Goal: Task Accomplishment & Management: Manage account settings

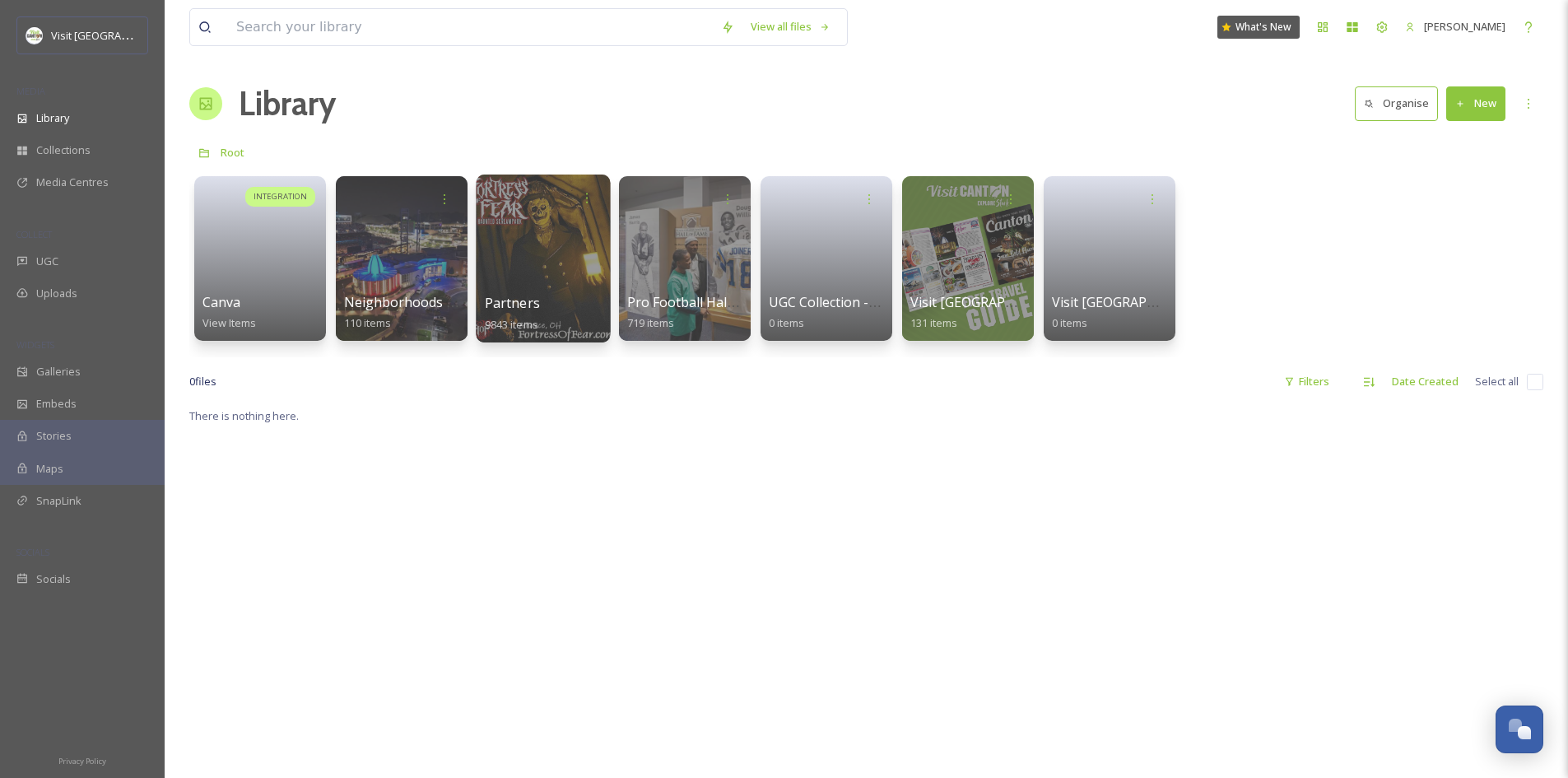
click at [510, 260] on div at bounding box center [543, 259] width 134 height 168
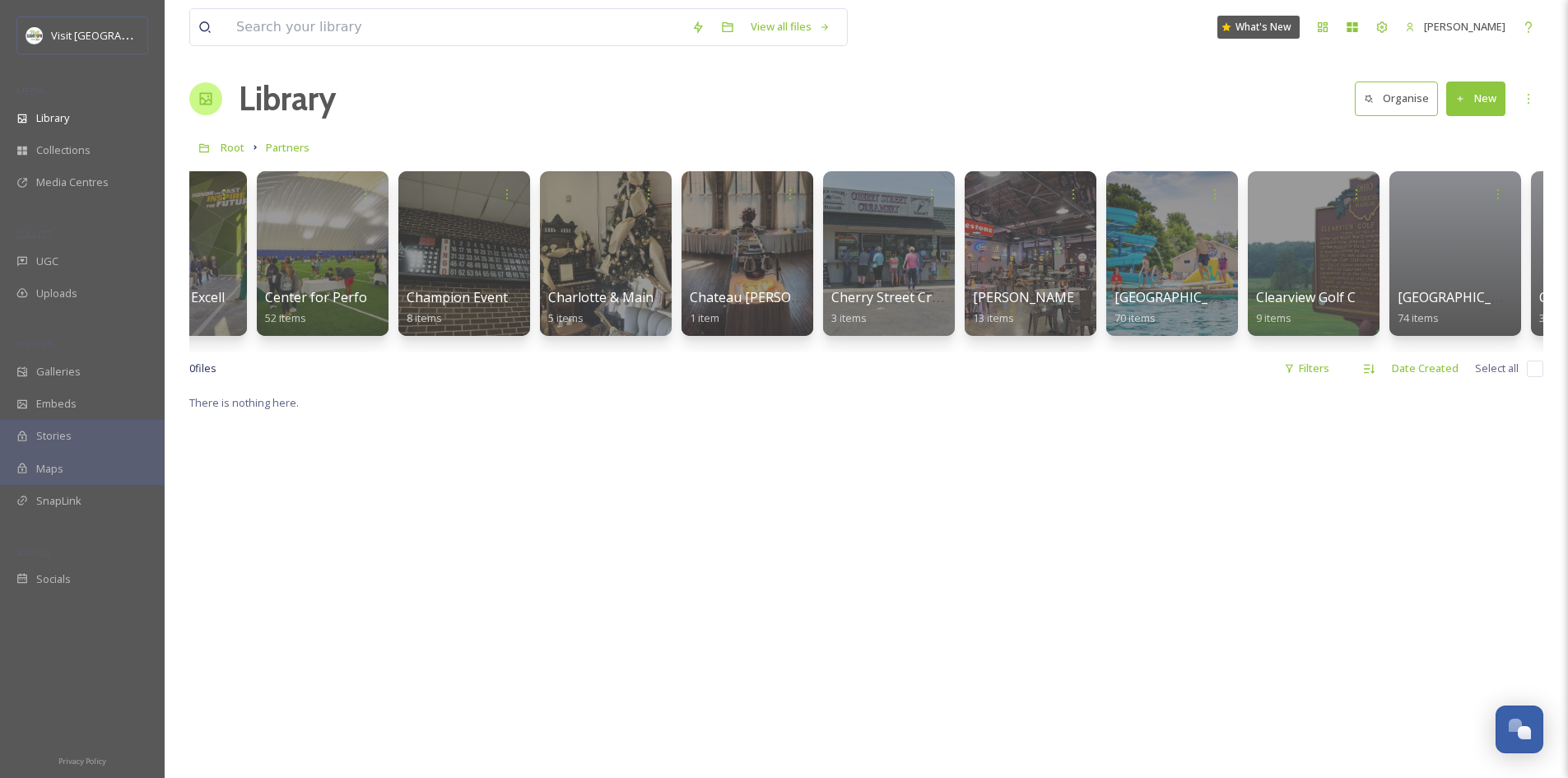
scroll to position [0, 8458]
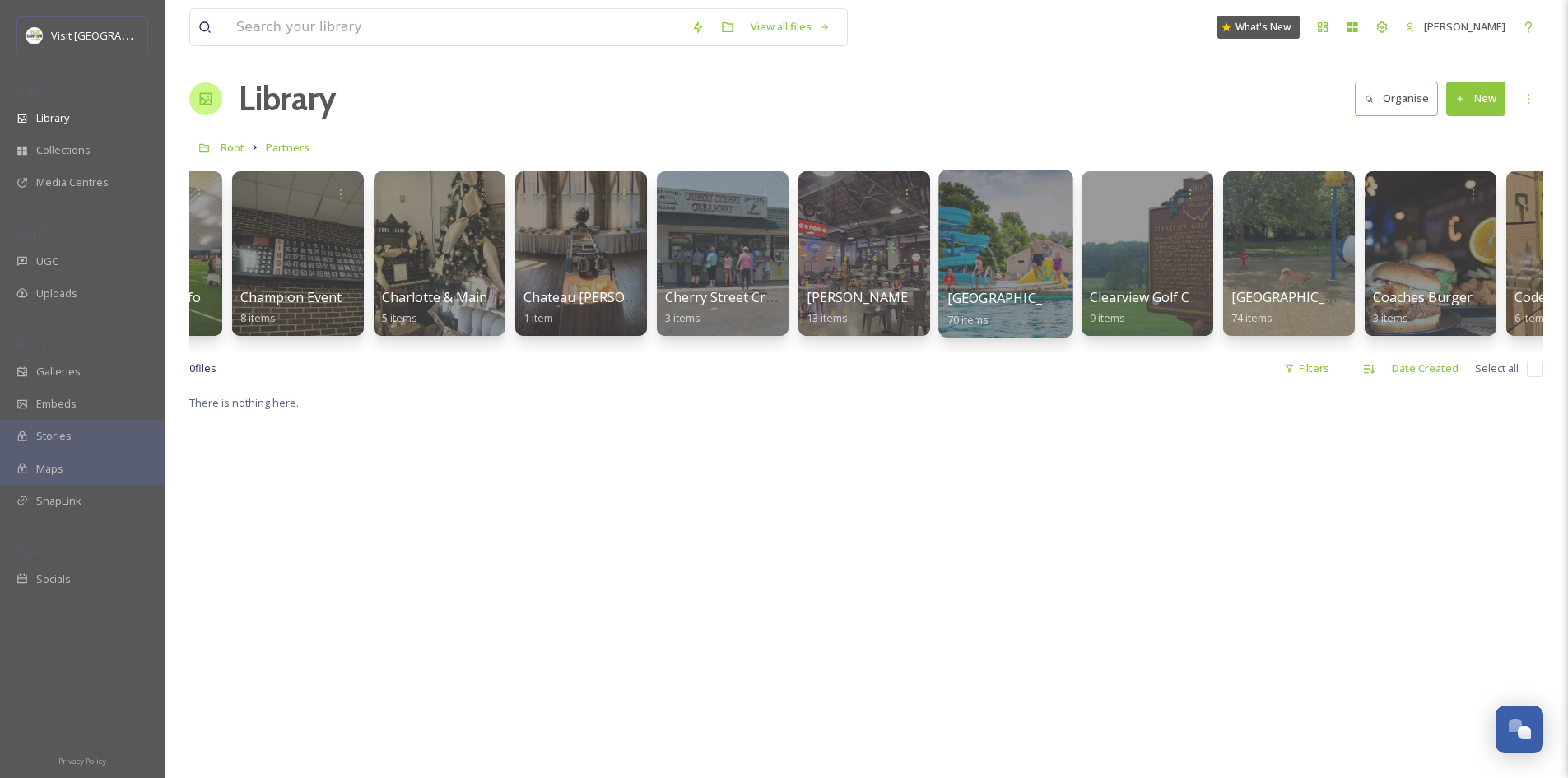
click at [1009, 251] on div at bounding box center [1006, 253] width 134 height 168
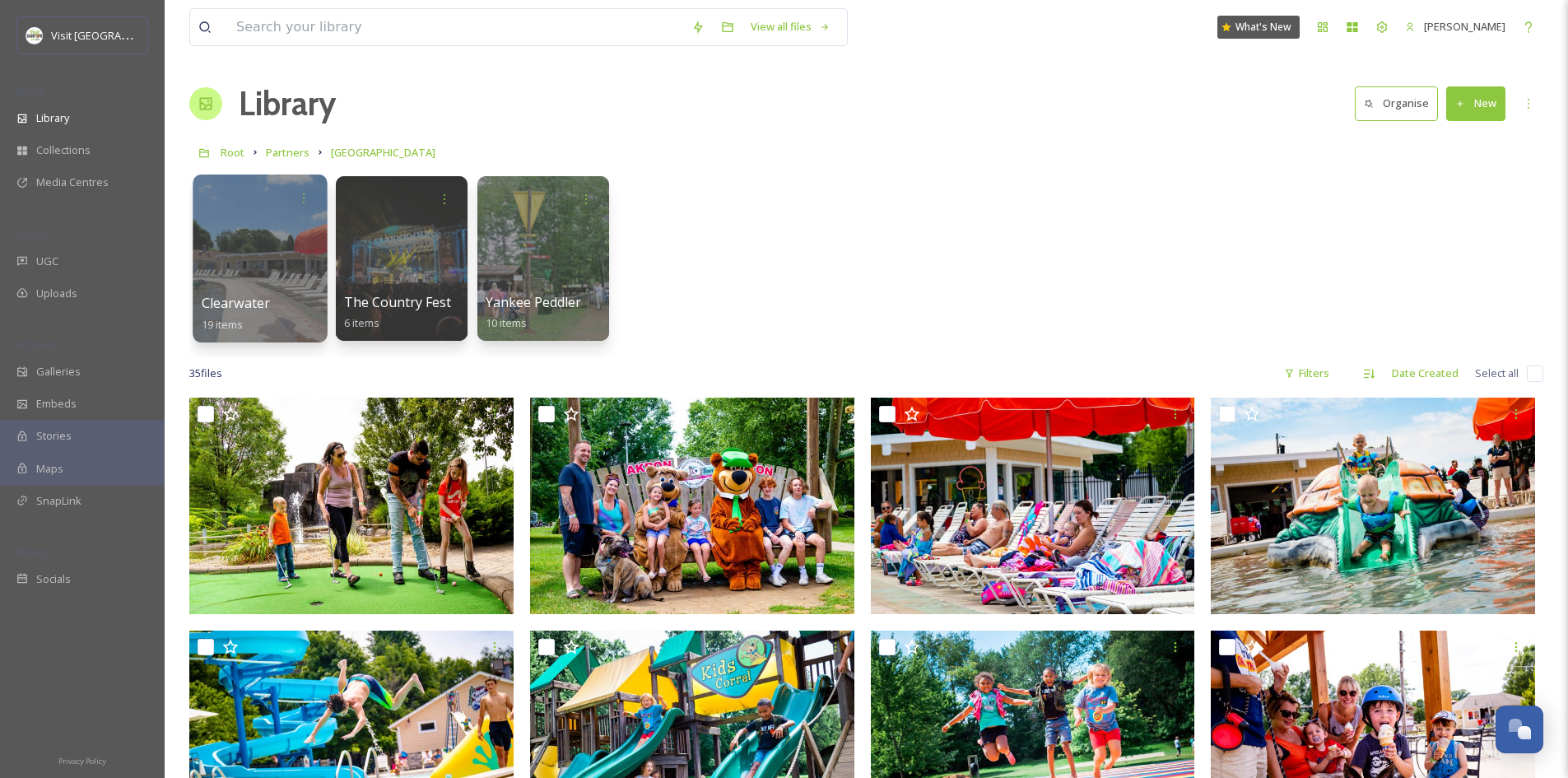
click at [294, 284] on div at bounding box center [260, 259] width 134 height 168
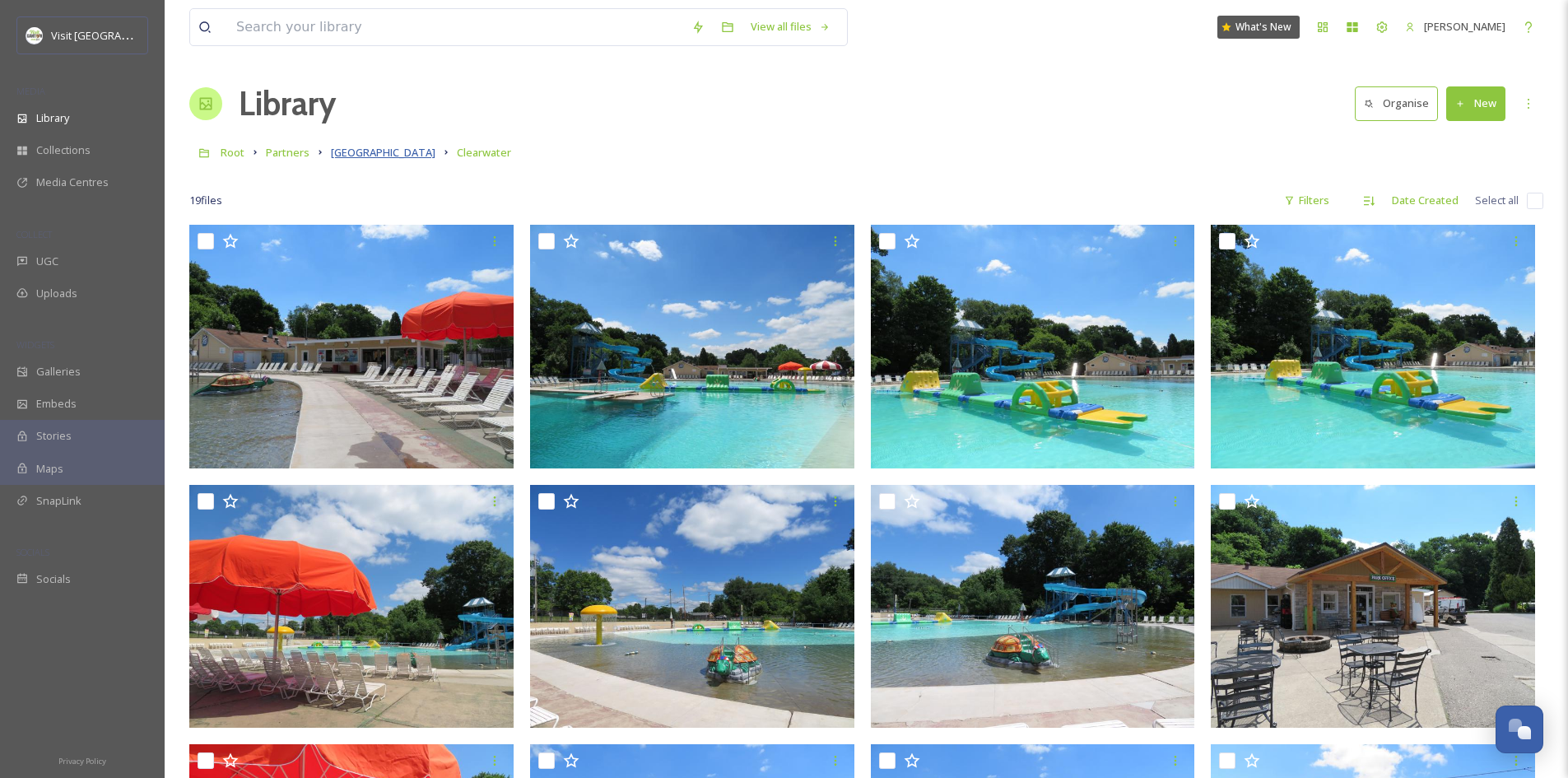
click at [373, 151] on span "[GEOGRAPHIC_DATA]" at bounding box center [383, 152] width 105 height 15
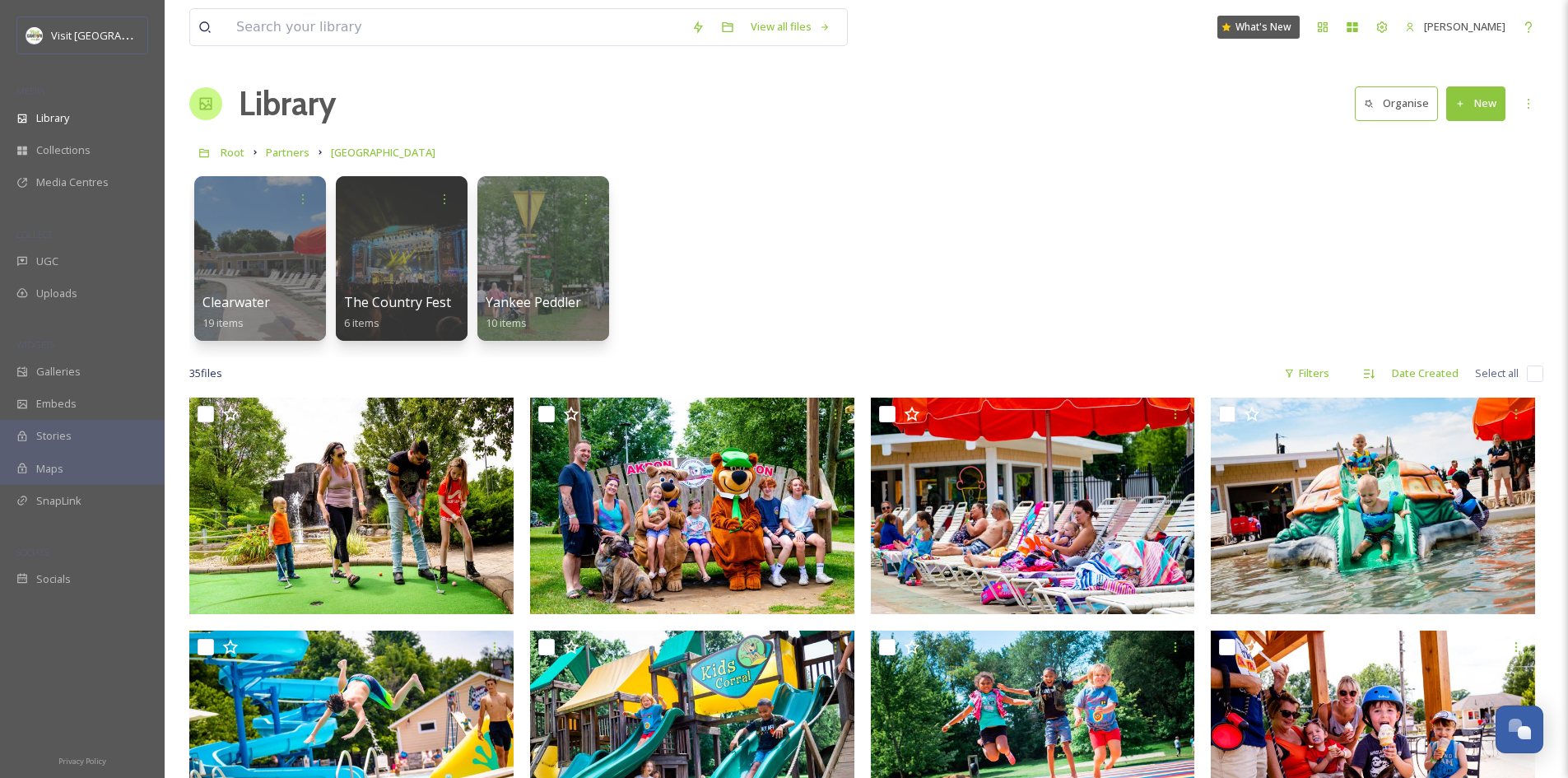
click at [1481, 104] on button "New" at bounding box center [1475, 103] width 60 height 34
click at [1472, 203] on span "Folder" at bounding box center [1456, 206] width 31 height 16
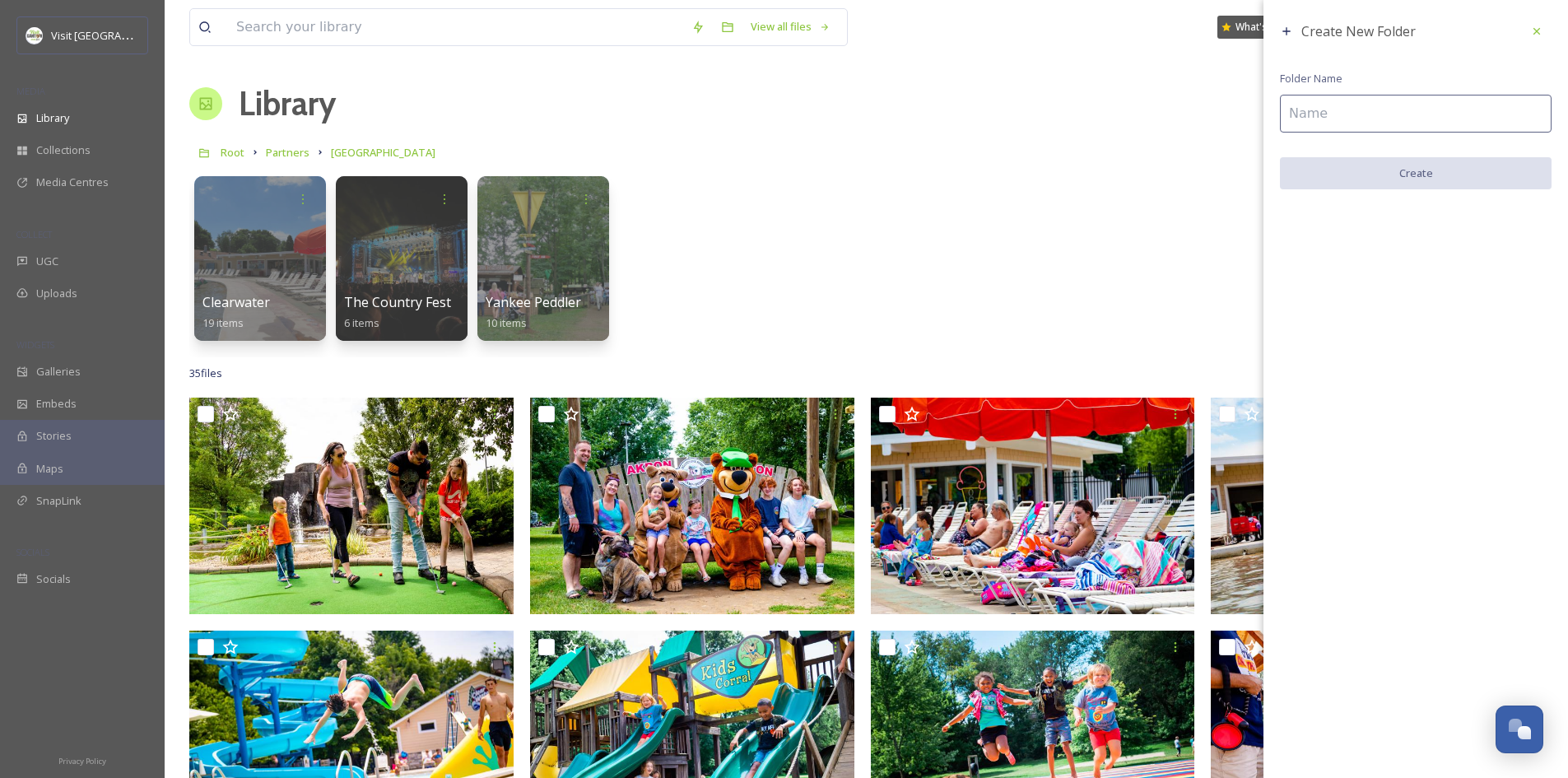
click at [1333, 105] on input at bounding box center [1415, 113] width 271 height 38
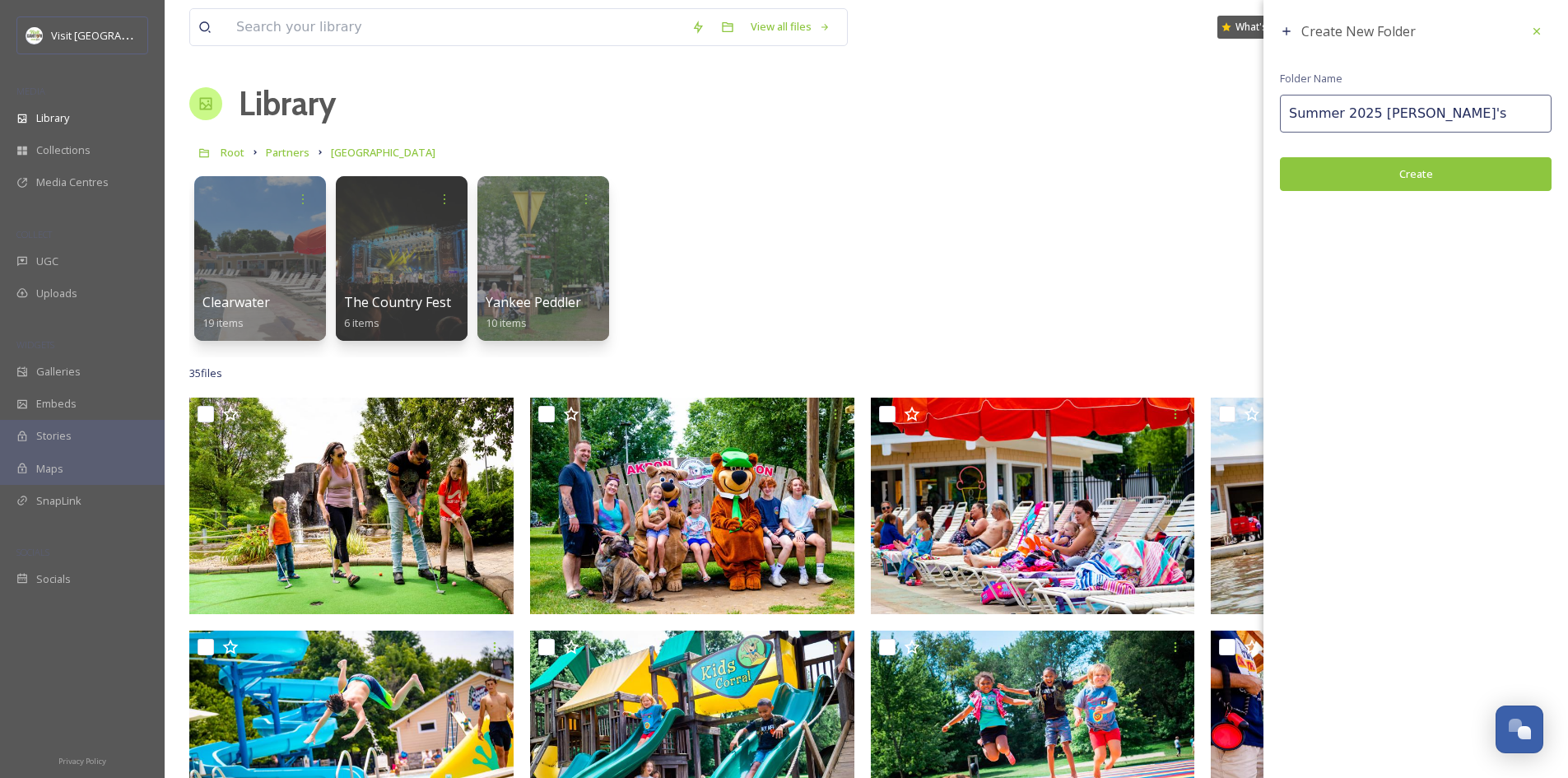
type input "Summer 2025 [PERSON_NAME]'s"
click at [1395, 174] on button "Create" at bounding box center [1415, 174] width 271 height 34
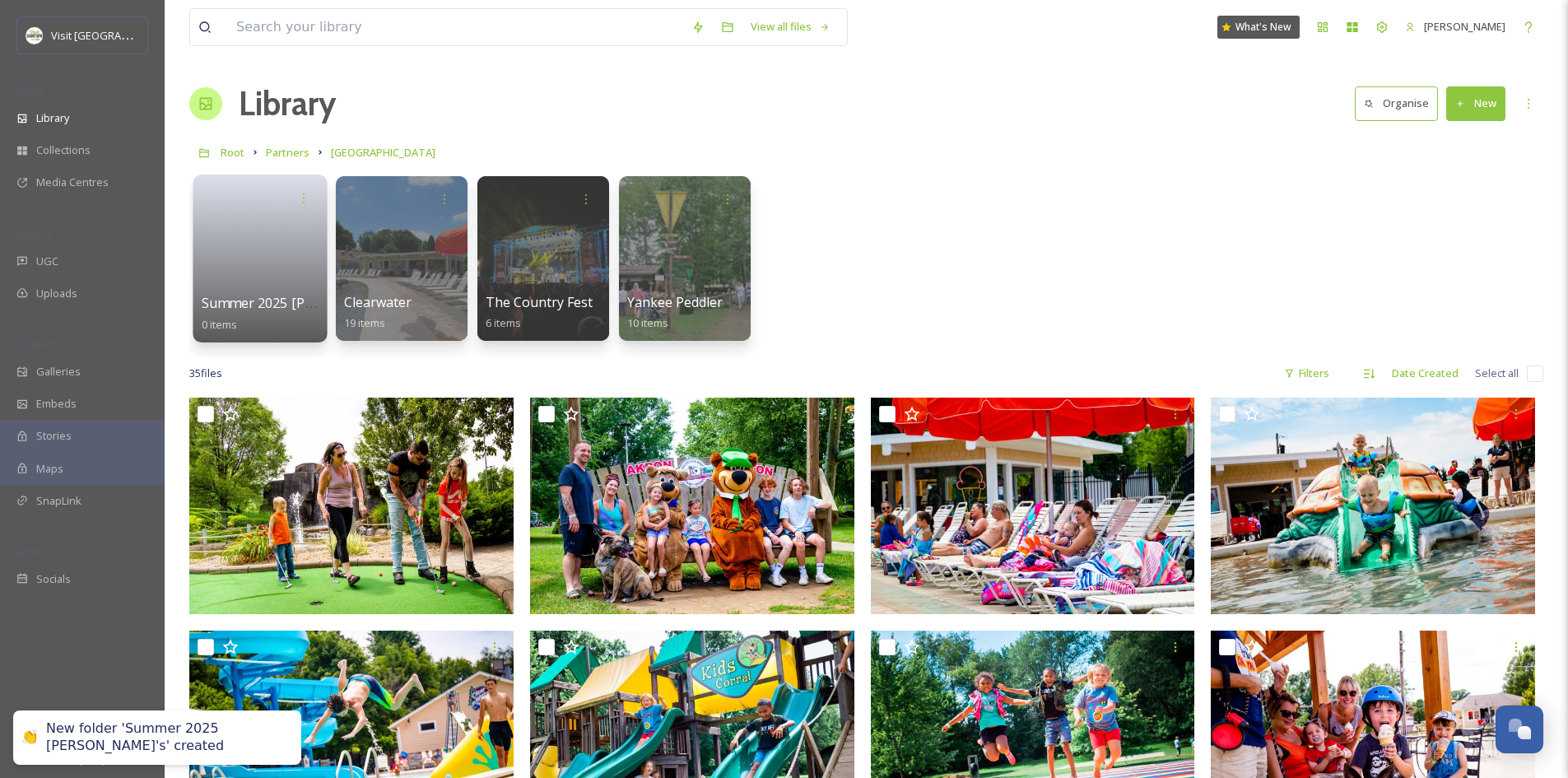
click at [265, 245] on link at bounding box center [260, 253] width 118 height 79
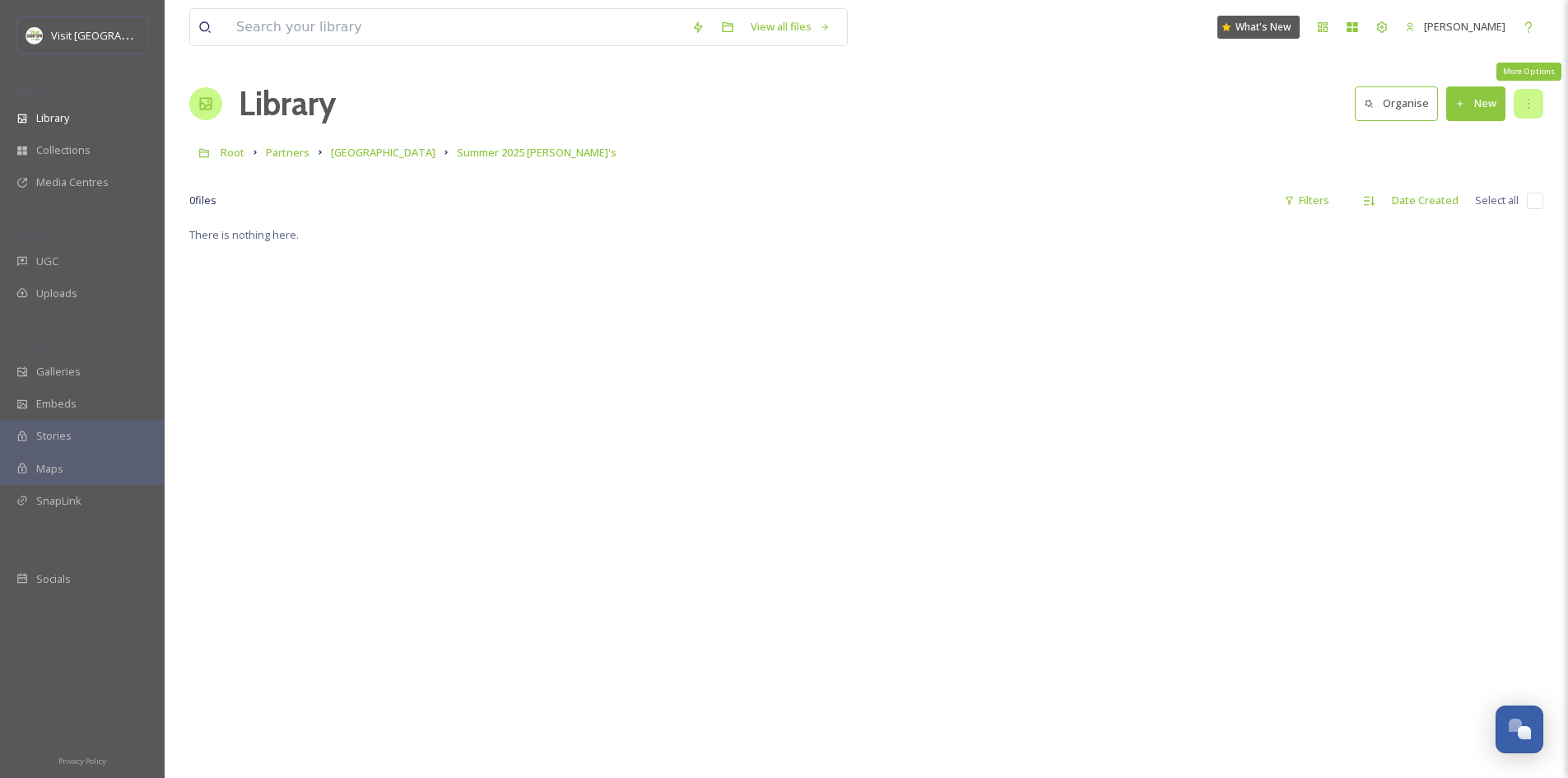
click at [1528, 103] on icon at bounding box center [1529, 104] width 13 height 13
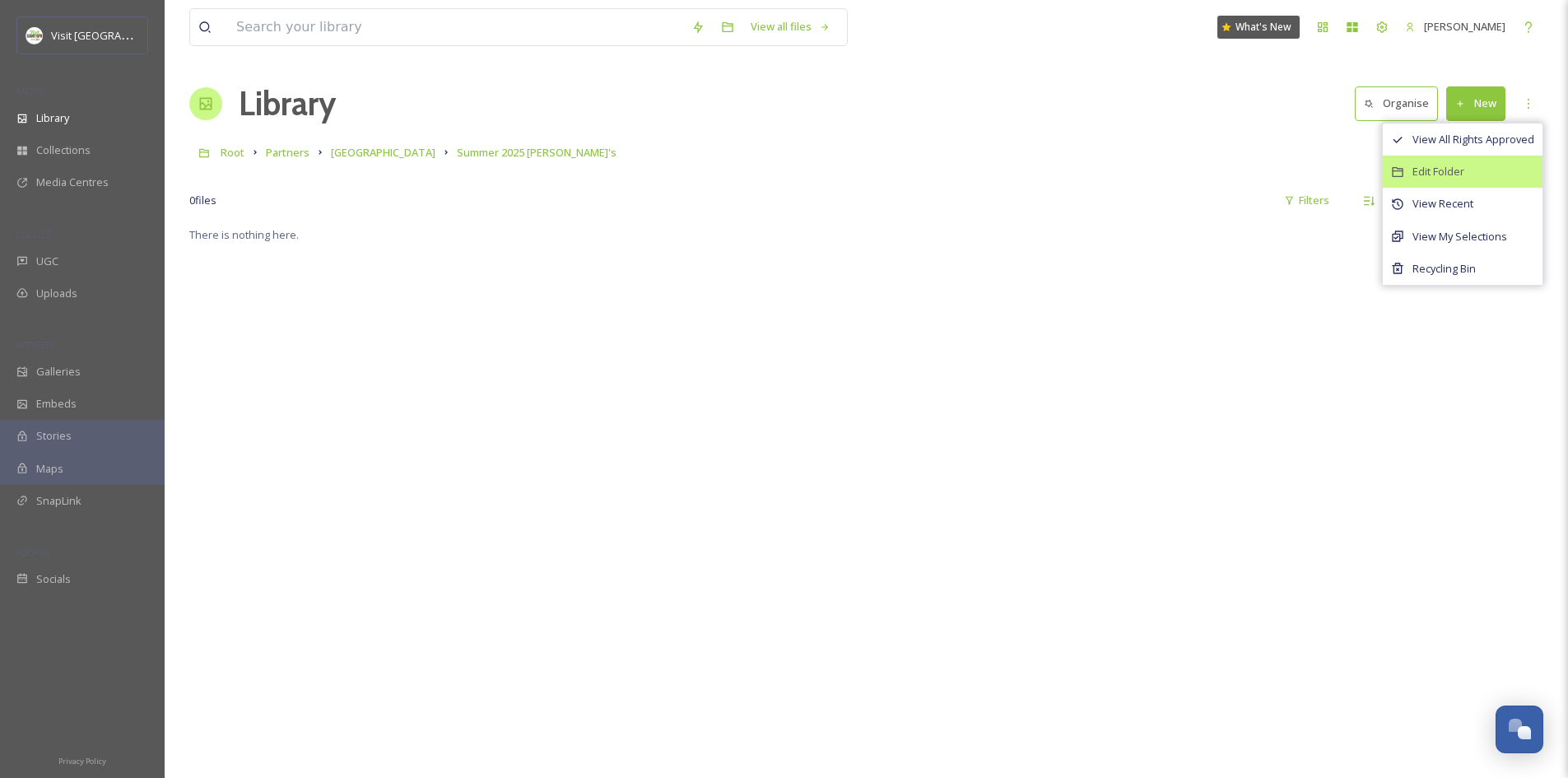
click at [1460, 183] on div "Edit Folder" at bounding box center [1462, 172] width 160 height 32
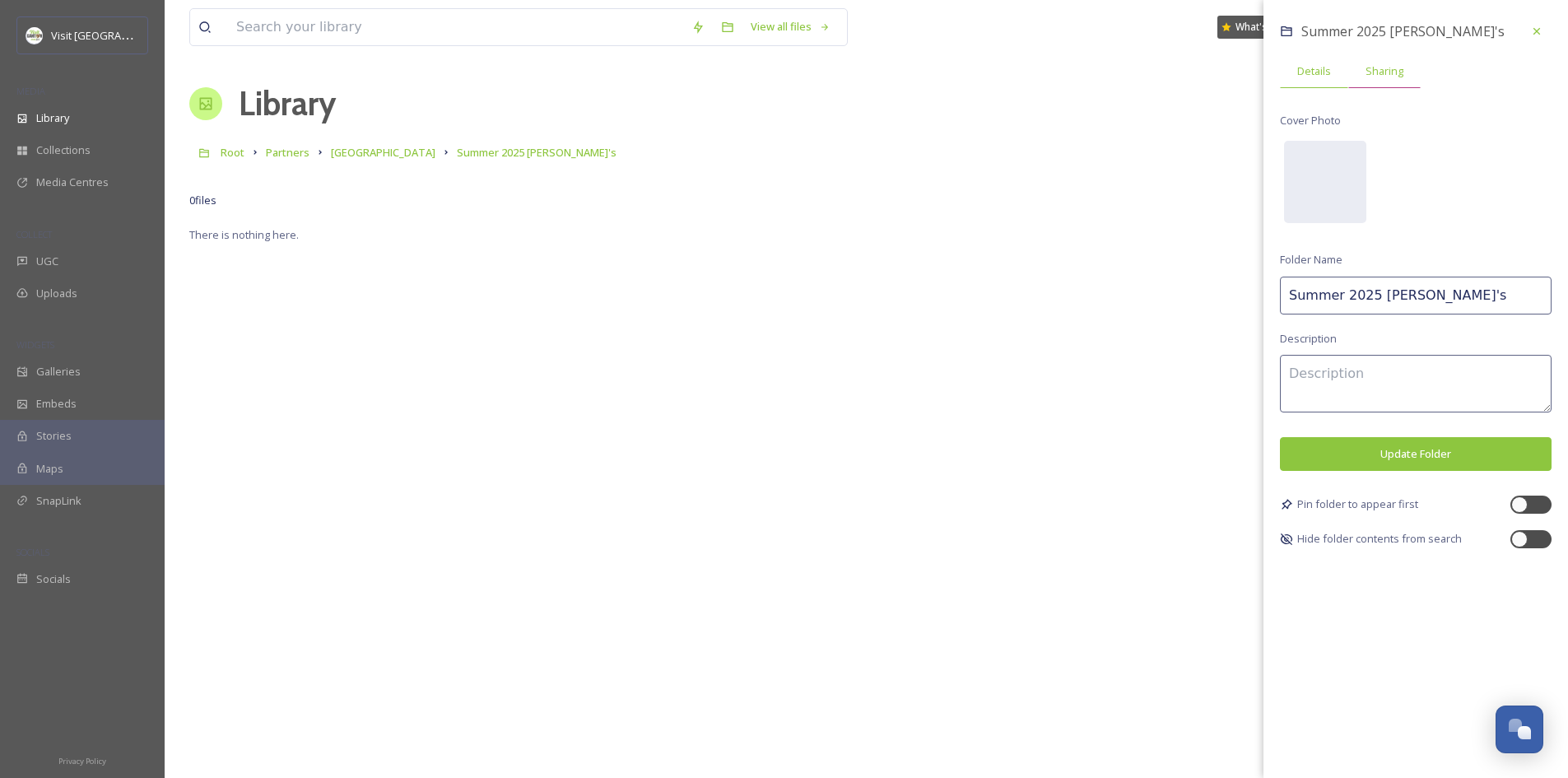
click at [1391, 61] on div "Sharing" at bounding box center [1385, 71] width 73 height 34
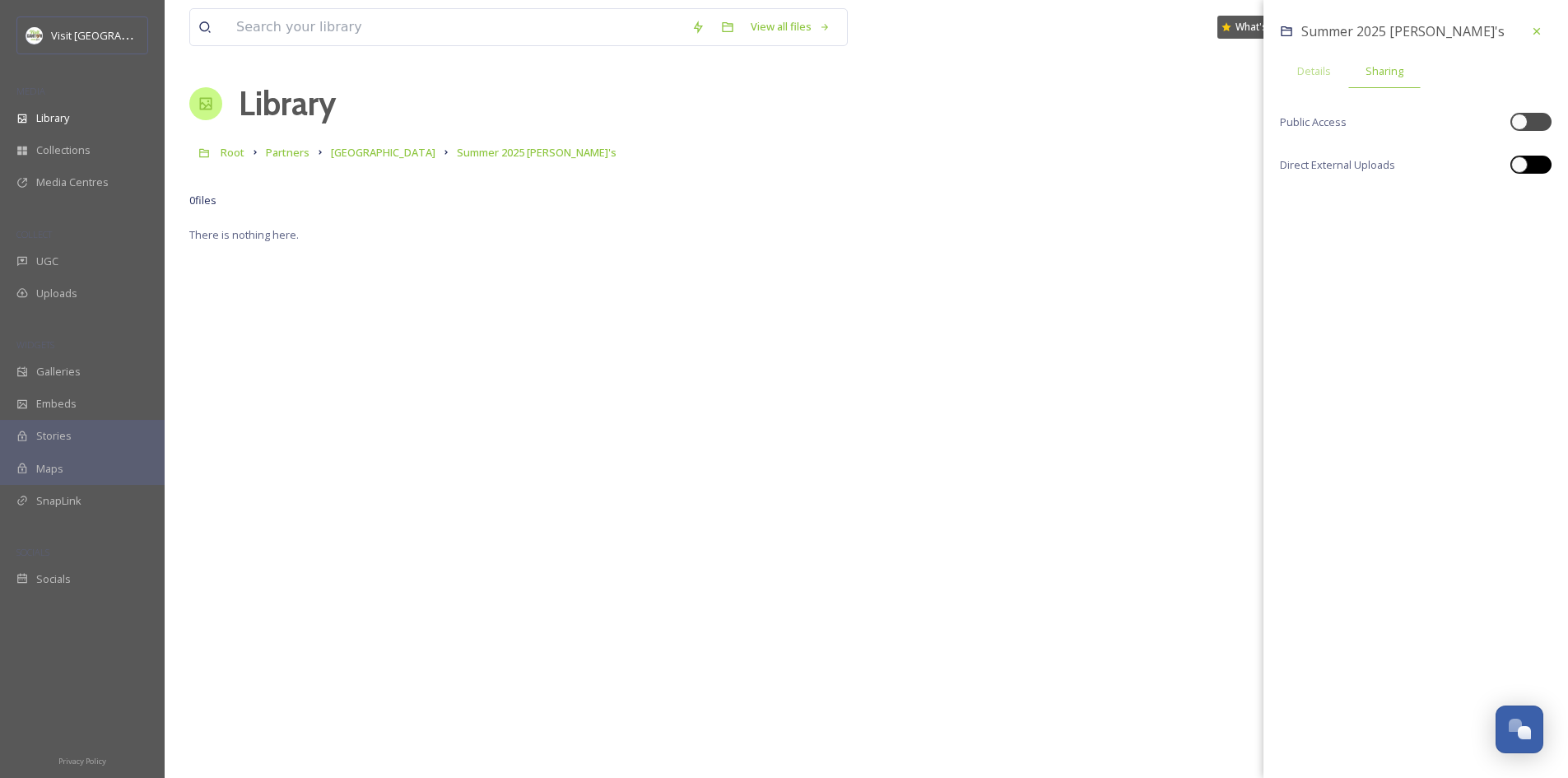
click at [1526, 168] on div at bounding box center [1519, 164] width 16 height 16
checkbox input "true"
click at [1547, 201] on div "Copy Link" at bounding box center [1537, 200] width 29 height 29
